Goal: Information Seeking & Learning: Learn about a topic

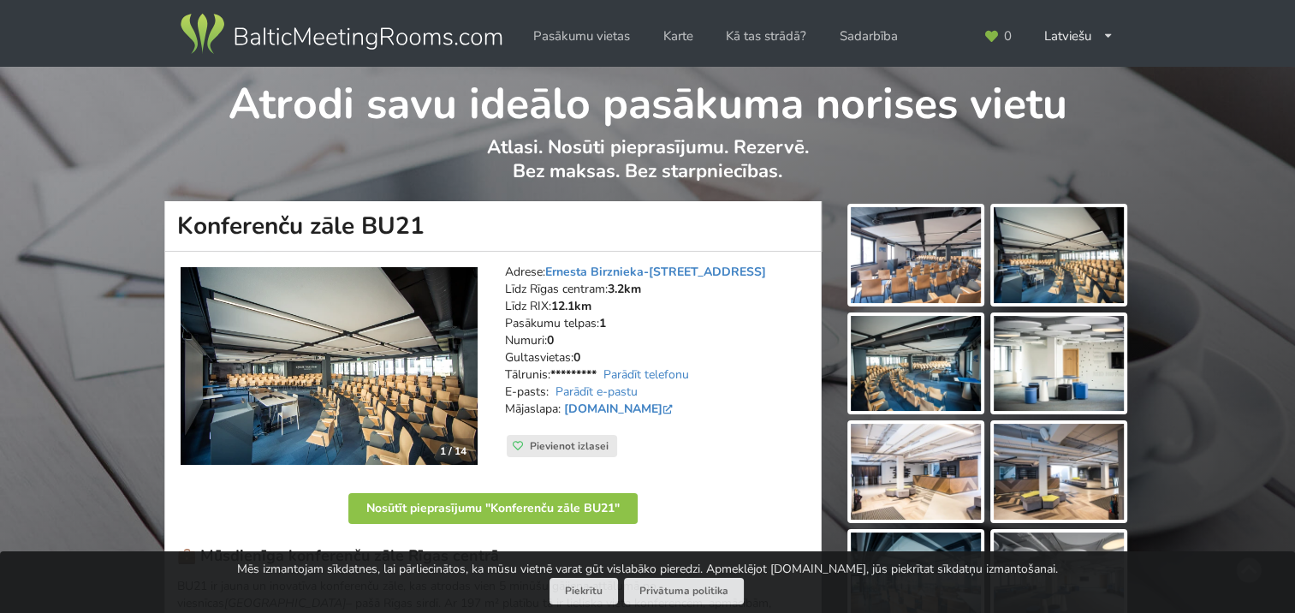
drag, startPoint x: 459, startPoint y: 225, endPoint x: 188, endPoint y: 215, distance: 270.6
click at [188, 215] on h1 "Konferenču zāle BU21" at bounding box center [492, 226] width 657 height 50
drag, startPoint x: 188, startPoint y: 215, endPoint x: 362, endPoint y: 223, distance: 173.9
click at [362, 223] on h1 "Konferenču zāle BU21" at bounding box center [492, 226] width 657 height 50
click at [427, 222] on h1 "Konferenču zāle BU21" at bounding box center [492, 226] width 657 height 50
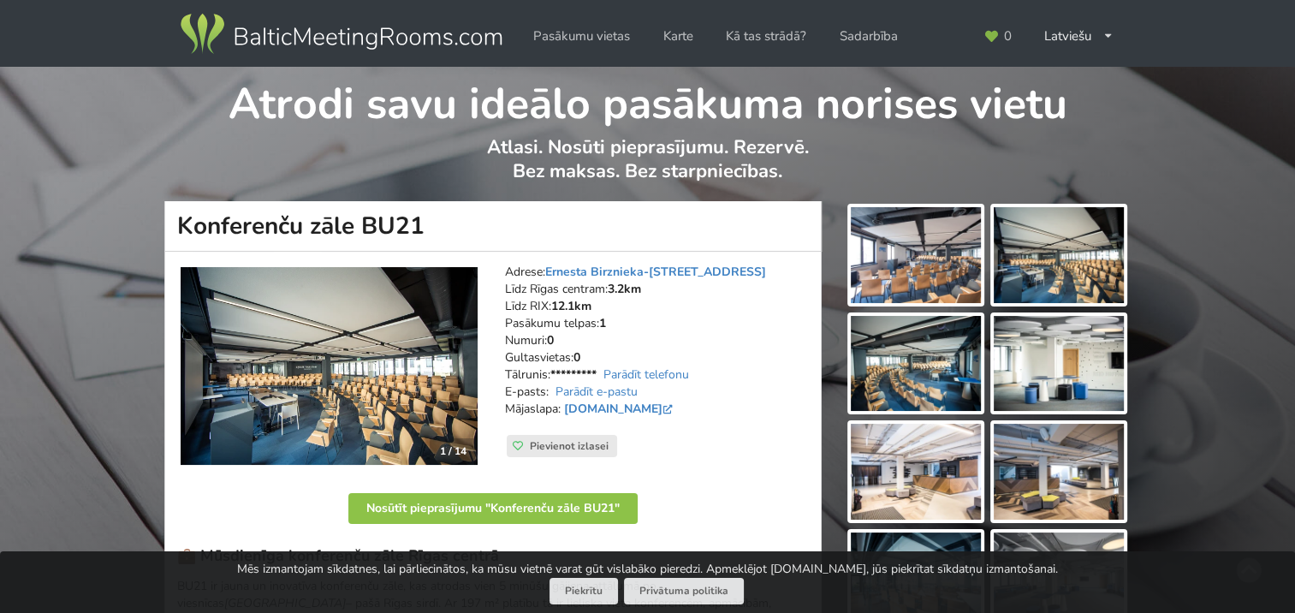
drag, startPoint x: 422, startPoint y: 221, endPoint x: 175, endPoint y: 221, distance: 247.3
click at [175, 221] on h1 "Konferenču zāle BU21" at bounding box center [492, 226] width 657 height 50
copy h1 "Konferenču zāle BU21"
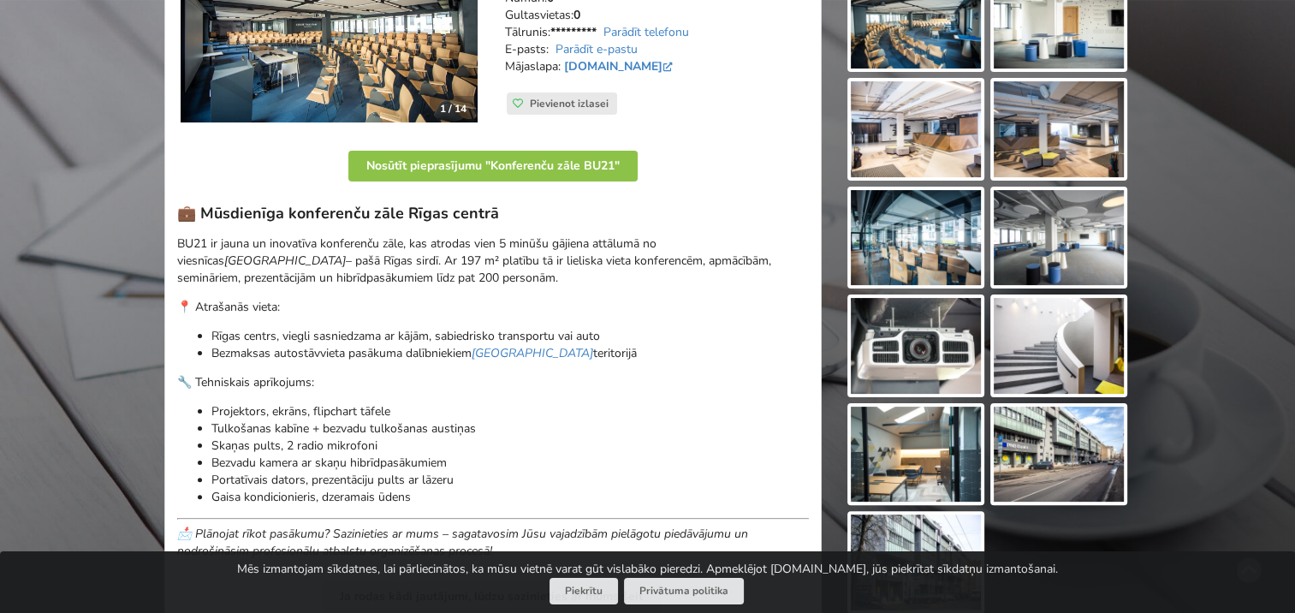
click at [260, 263] on p "BU21 ir jauna un inovatīva konferenču zāle, kas atrodas vien 5 minūšu gājiena a…" at bounding box center [493, 260] width 632 height 51
drag, startPoint x: 412, startPoint y: 278, endPoint x: 177, endPoint y: 242, distance: 237.2
click at [177, 242] on p "BU21 ir jauna un inovatīva konferenču zāle, kas atrodas vien 5 minūšu gājiena a…" at bounding box center [493, 260] width 632 height 51
copy p "BU21 ir jauna un inovatīva konferenču zāle, kas atrodas vien 5 minūšu gājiena a…"
